Goal: Communication & Community: Ask a question

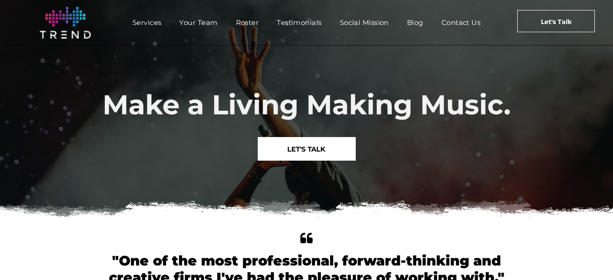
click at [471, 22] on span "Contact Us" at bounding box center [461, 22] width 39 height 13
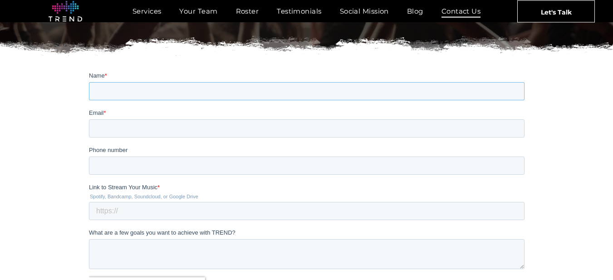
click at [114, 84] on input "Name *" at bounding box center [307, 91] width 436 height 18
type input "Nebojsa"
type input "office@animatelogo.com"
type input "0631265748"
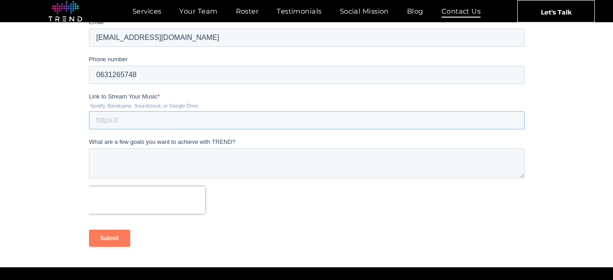
click at [138, 118] on input "Link to Stream Your Music *" at bounding box center [307, 121] width 436 height 18
type input "https://www.animatelogo.com"
paste textarea "Hello, I am Nebojsa from Animatic, a creative agency with 10+ years of experien…"
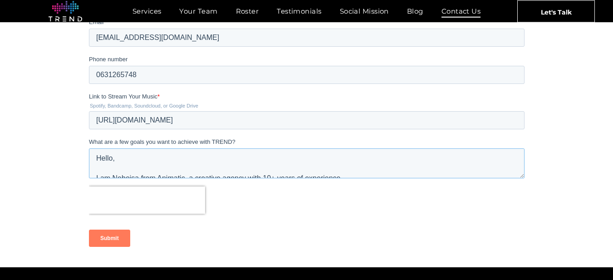
scroll to position [84, 0]
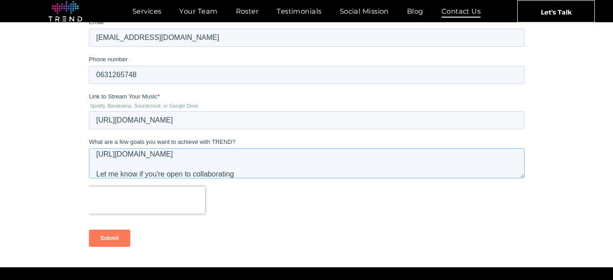
type textarea "Hello, I am Nebojsa from Animatic, a creative agency with 10+ years of experien…"
click at [107, 229] on div "Submit" at bounding box center [307, 238] width 436 height 33
click at [109, 238] on input "Submit" at bounding box center [109, 238] width 41 height 17
